Goal: Obtain resource: Obtain resource

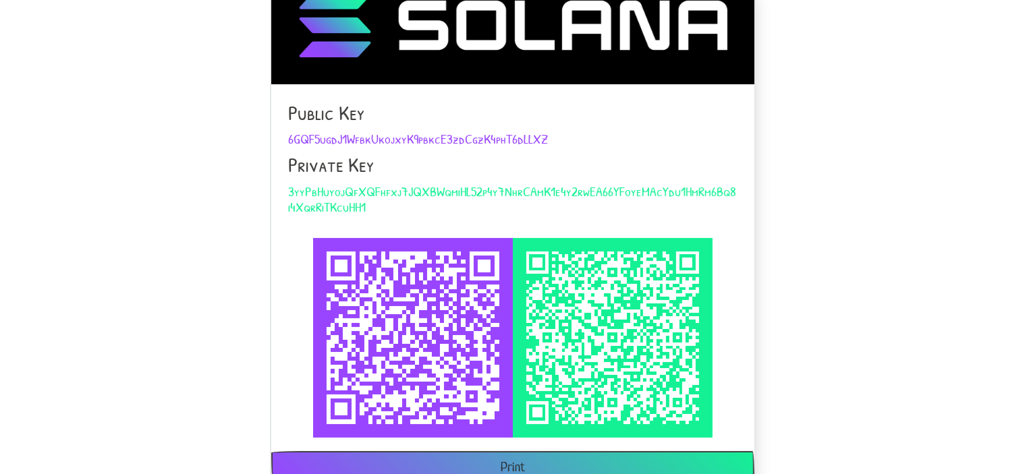
scroll to position [234, 0]
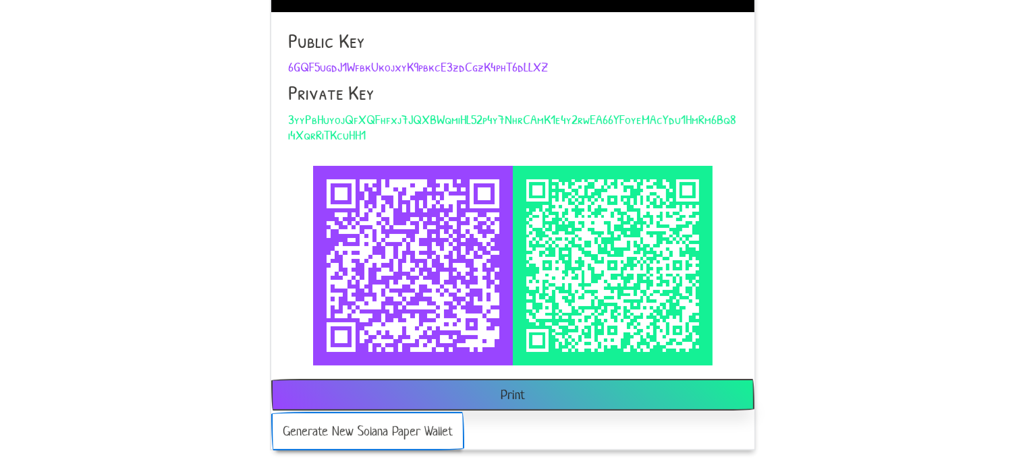
click at [341, 436] on button "Generate New Solana Paper Wallet" at bounding box center [367, 431] width 193 height 38
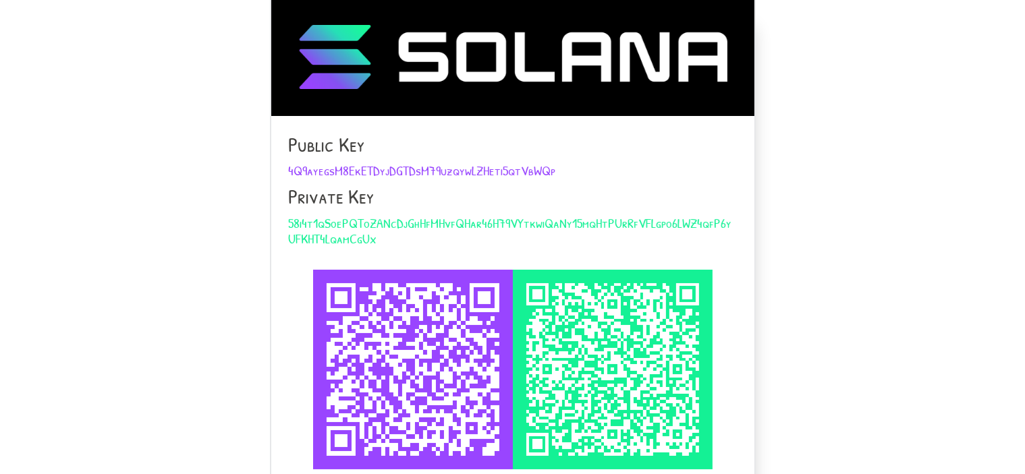
scroll to position [234, 0]
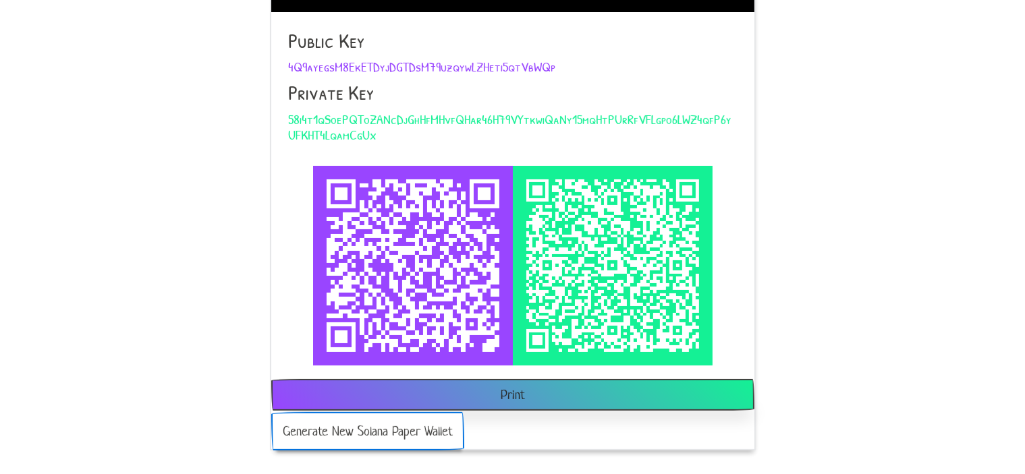
click at [364, 433] on button "Generate New Solana Paper Wallet" at bounding box center [367, 431] width 193 height 38
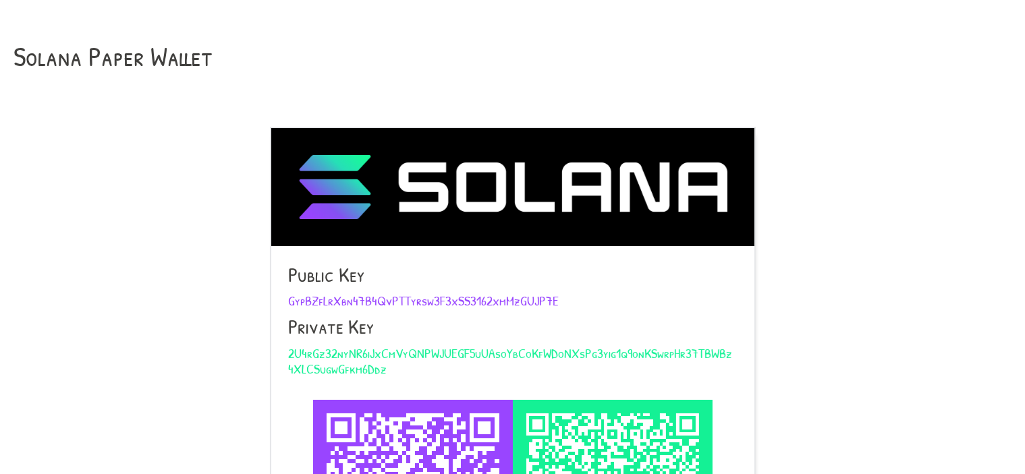
scroll to position [234, 0]
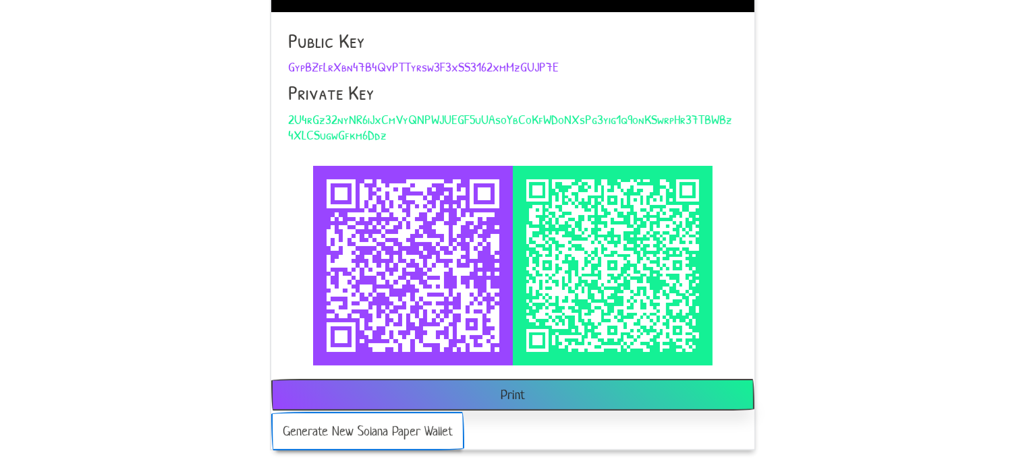
click at [375, 439] on button "Generate New Solana Paper Wallet" at bounding box center [367, 431] width 193 height 38
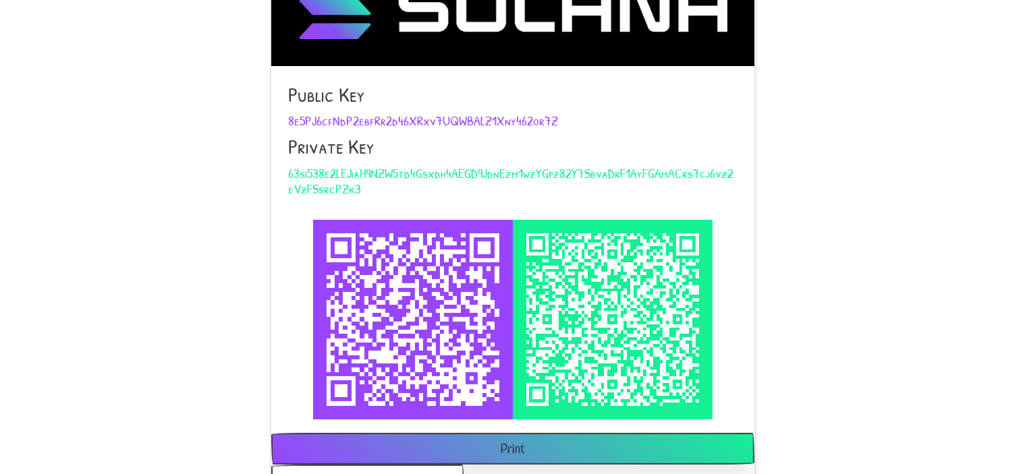
scroll to position [234, 0]
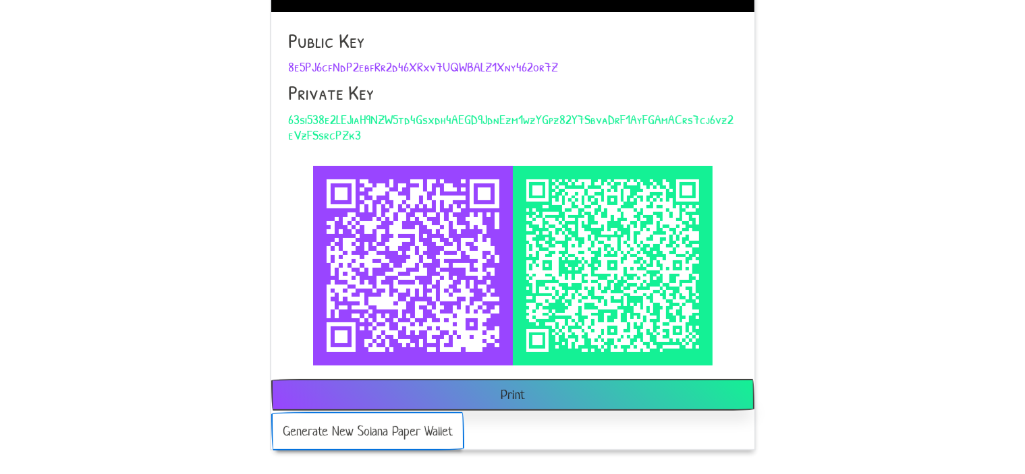
click at [370, 433] on button "Generate New Solana Paper Wallet" at bounding box center [367, 431] width 193 height 38
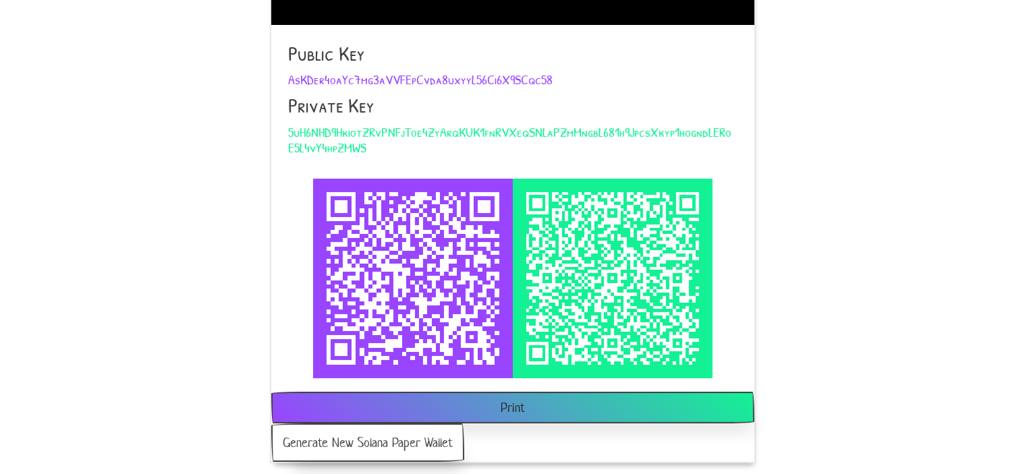
scroll to position [234, 0]
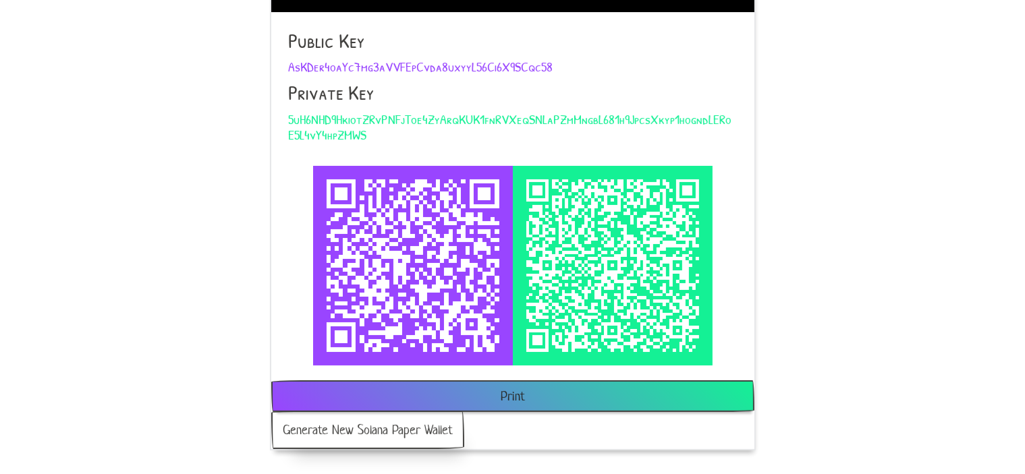
click at [530, 393] on button "Print" at bounding box center [512, 396] width 483 height 32
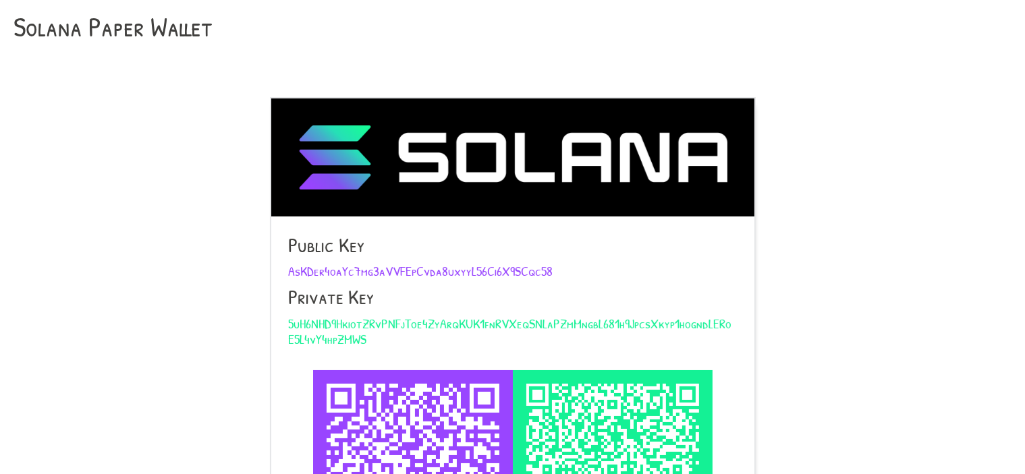
scroll to position [0, 0]
